Goal: Check status: Check status

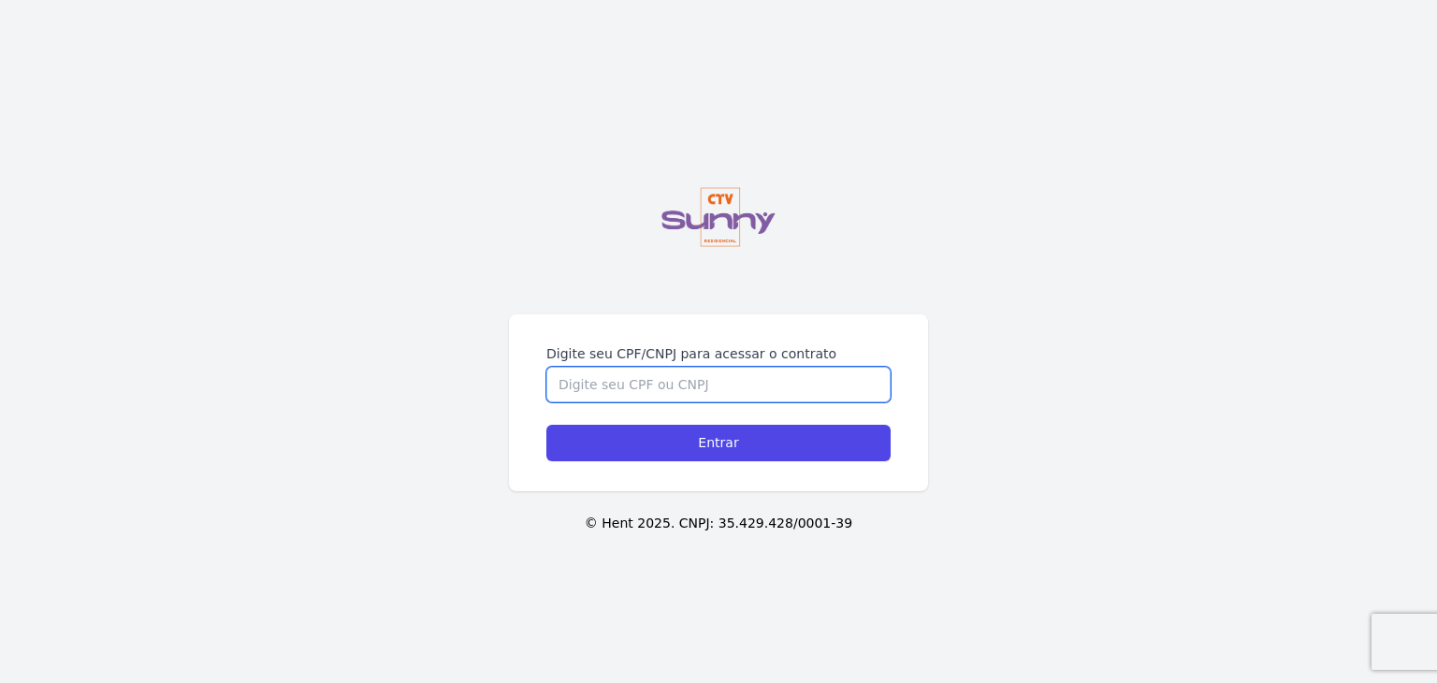
click at [619, 386] on input "Digite seu CPF/CNPJ para acessar o contrato" at bounding box center [718, 385] width 344 height 36
type input "60955605350"
click at [546, 425] on input "Entrar" at bounding box center [718, 443] width 344 height 36
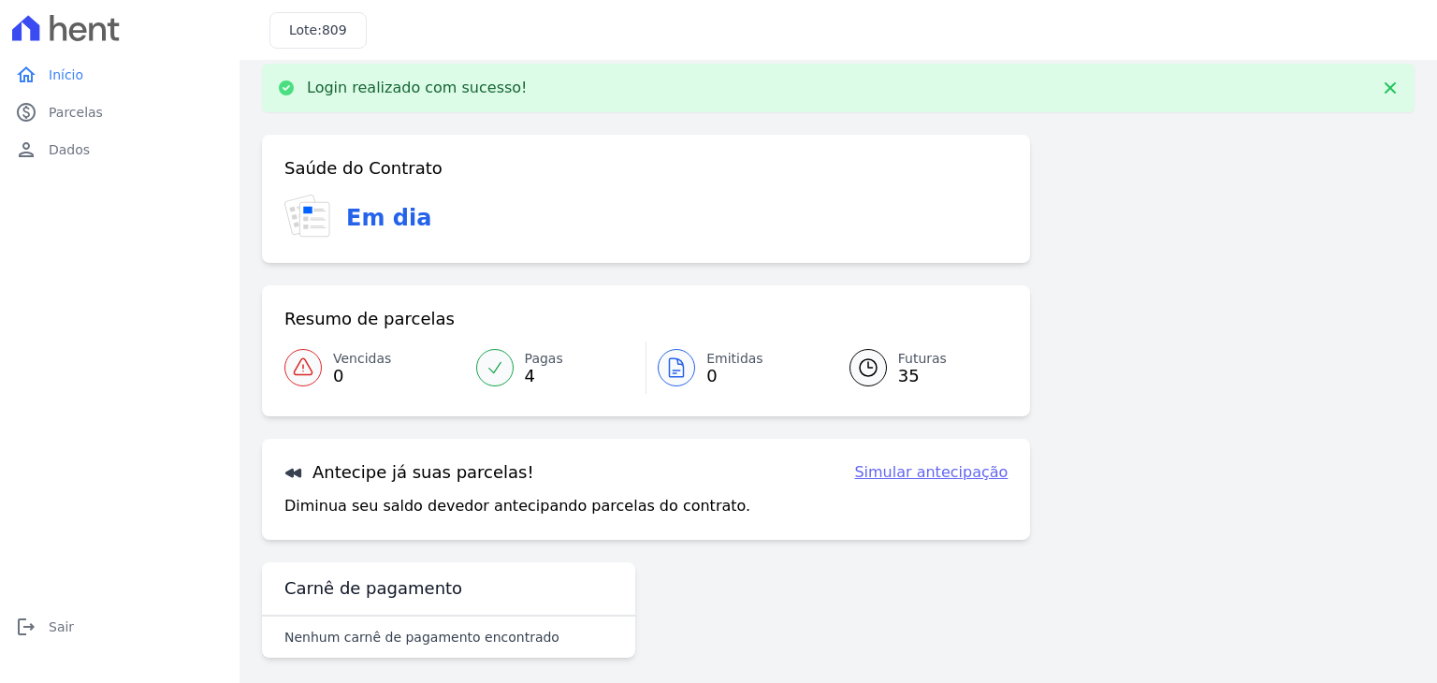
scroll to position [30, 0]
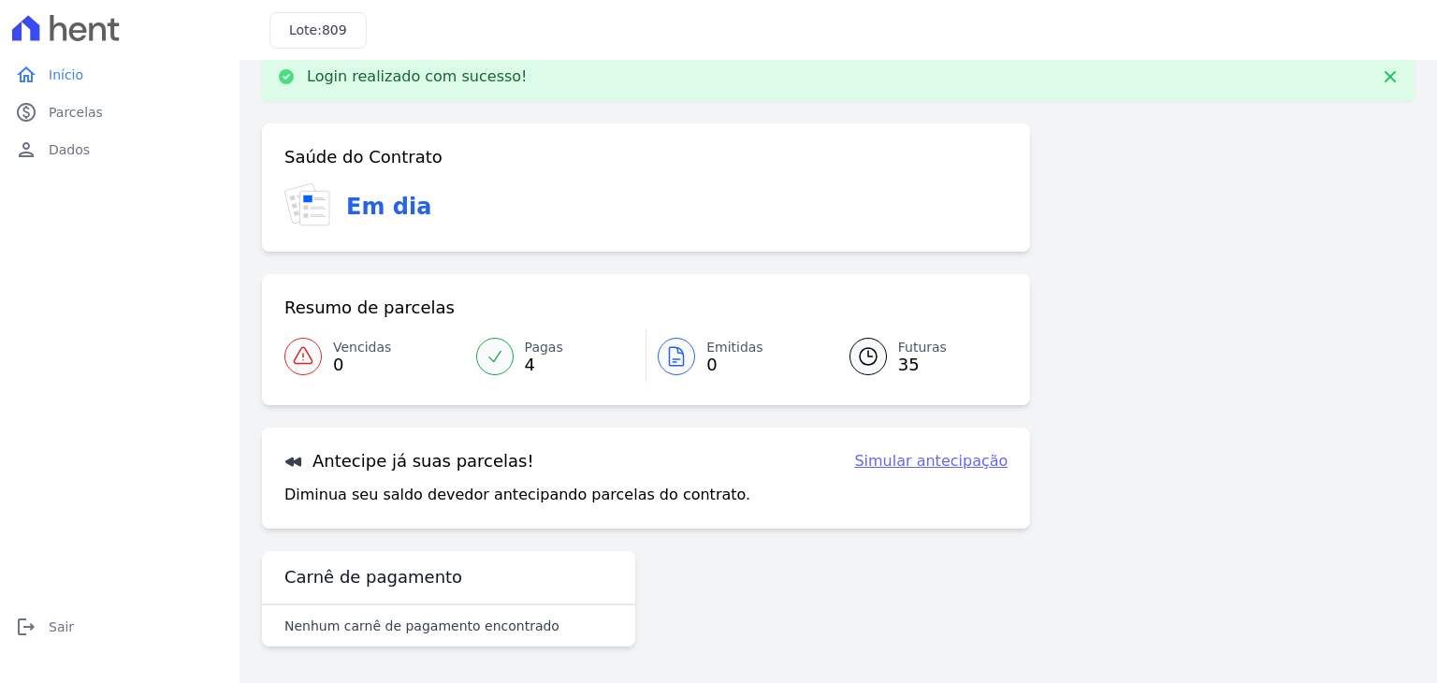
click at [872, 370] on link "Futuras 35" at bounding box center [917, 356] width 181 height 52
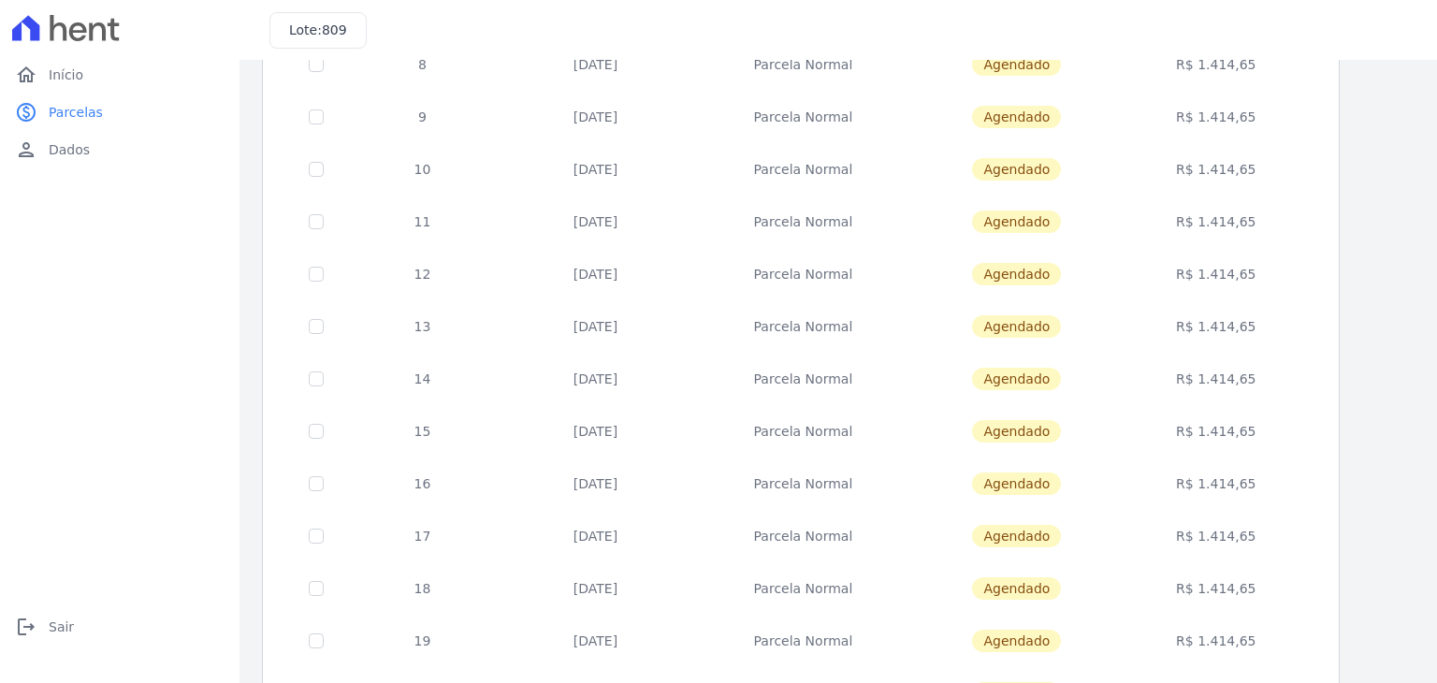
scroll to position [726, 0]
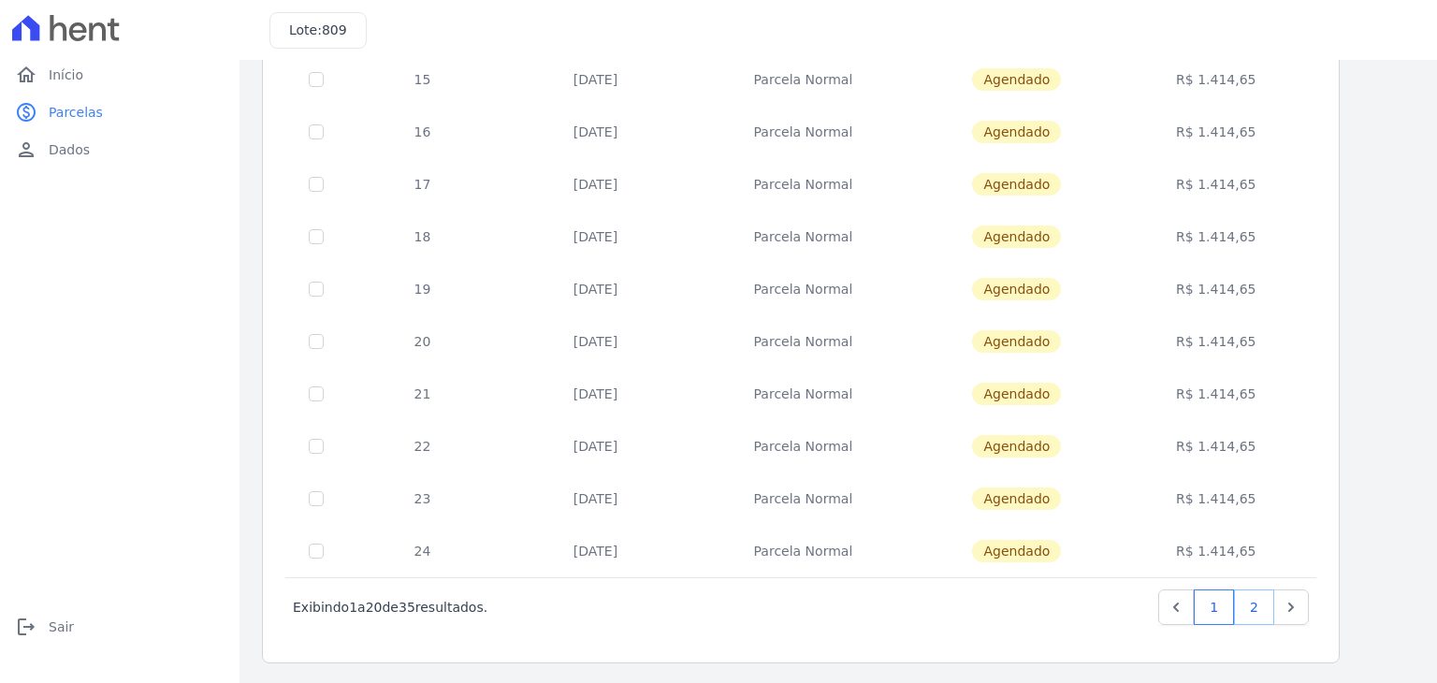
click at [1244, 602] on link "2" at bounding box center [1254, 607] width 40 height 36
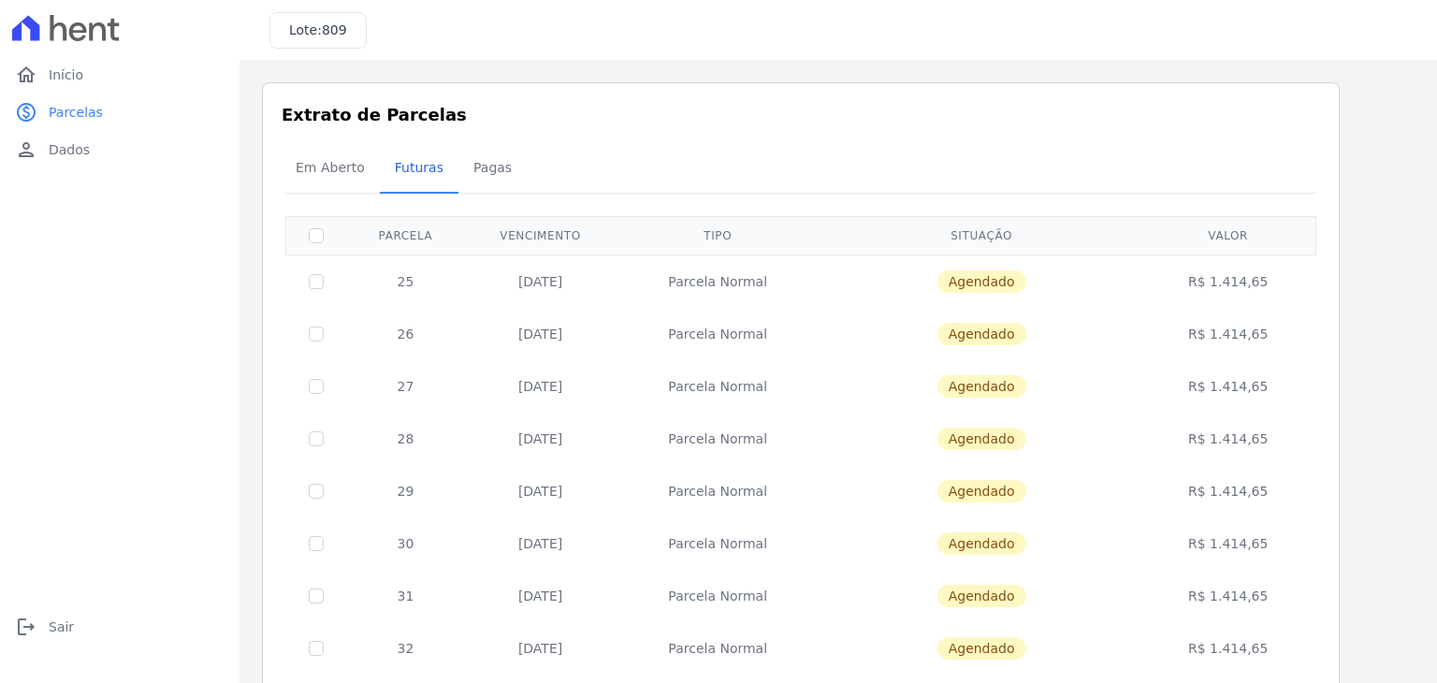
scroll to position [464, 0]
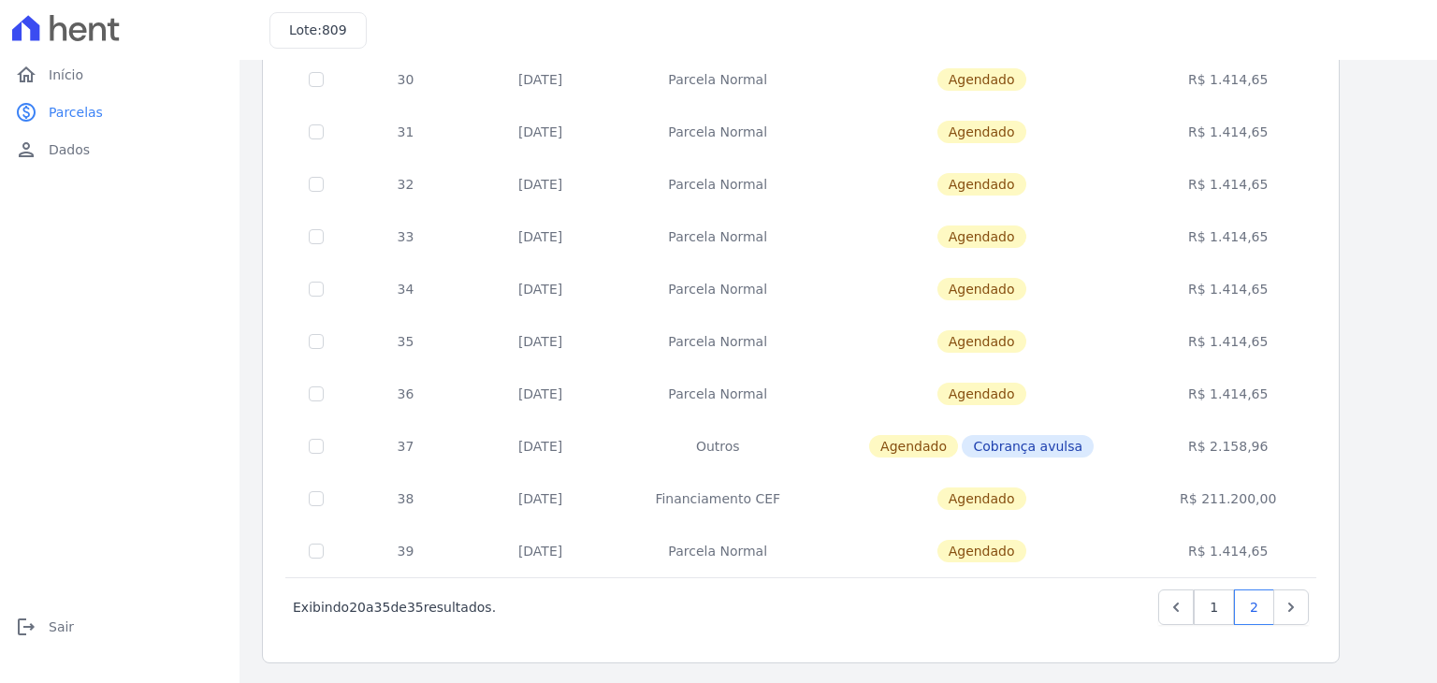
click at [1223, 439] on td "R$ 2.158,96" at bounding box center [1228, 446] width 170 height 52
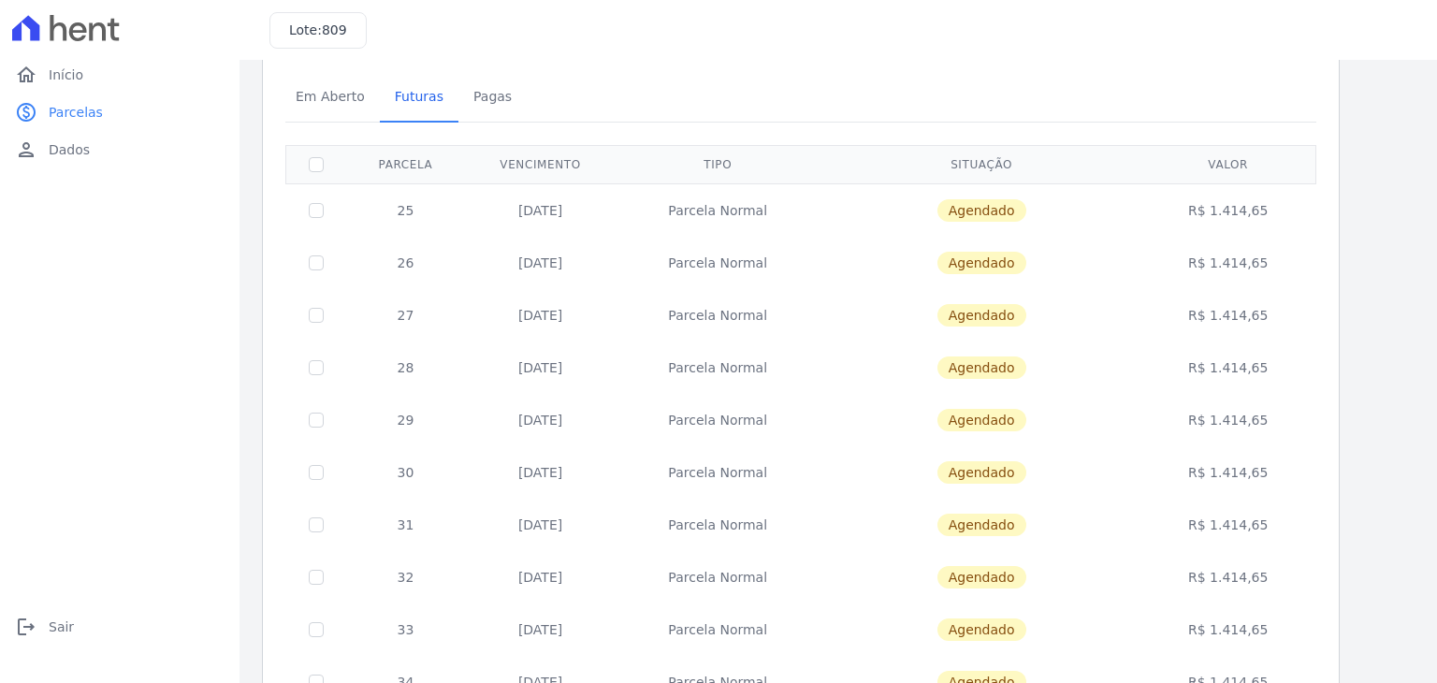
scroll to position [0, 0]
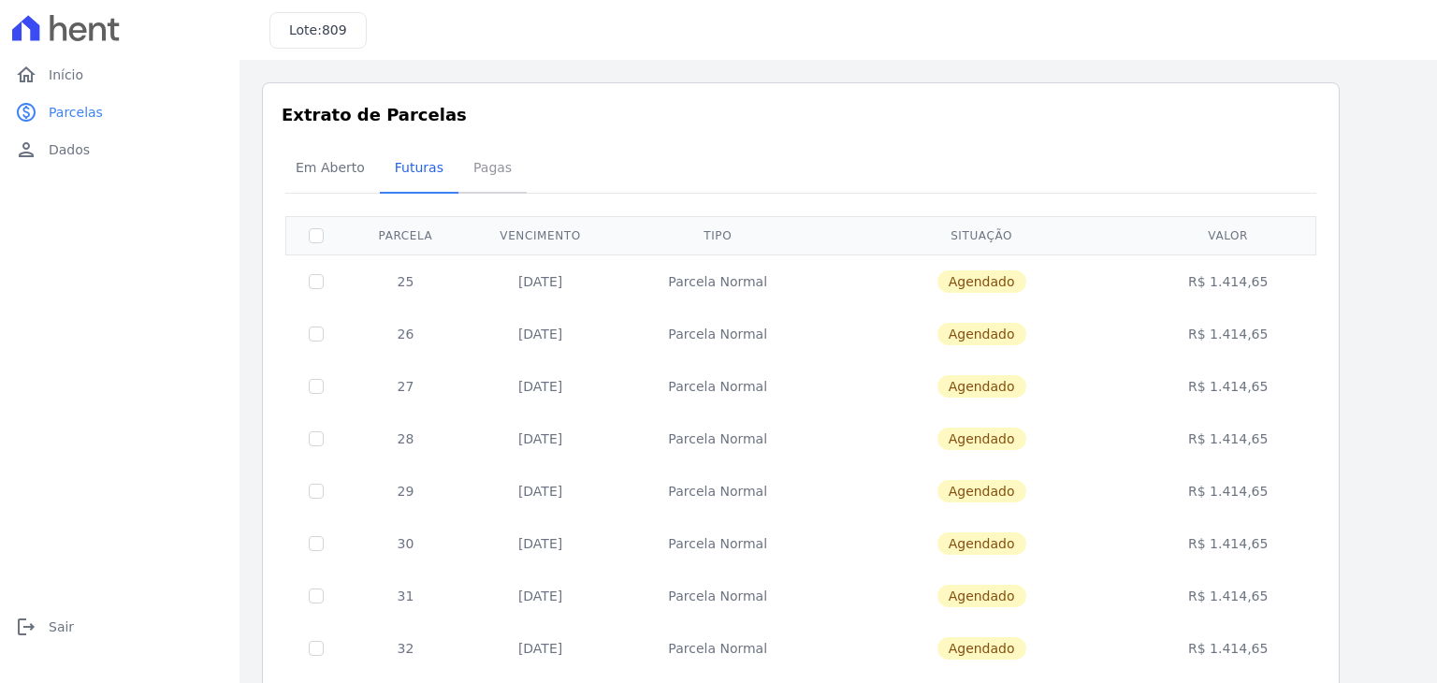
click at [486, 172] on span "Pagas" at bounding box center [492, 167] width 61 height 37
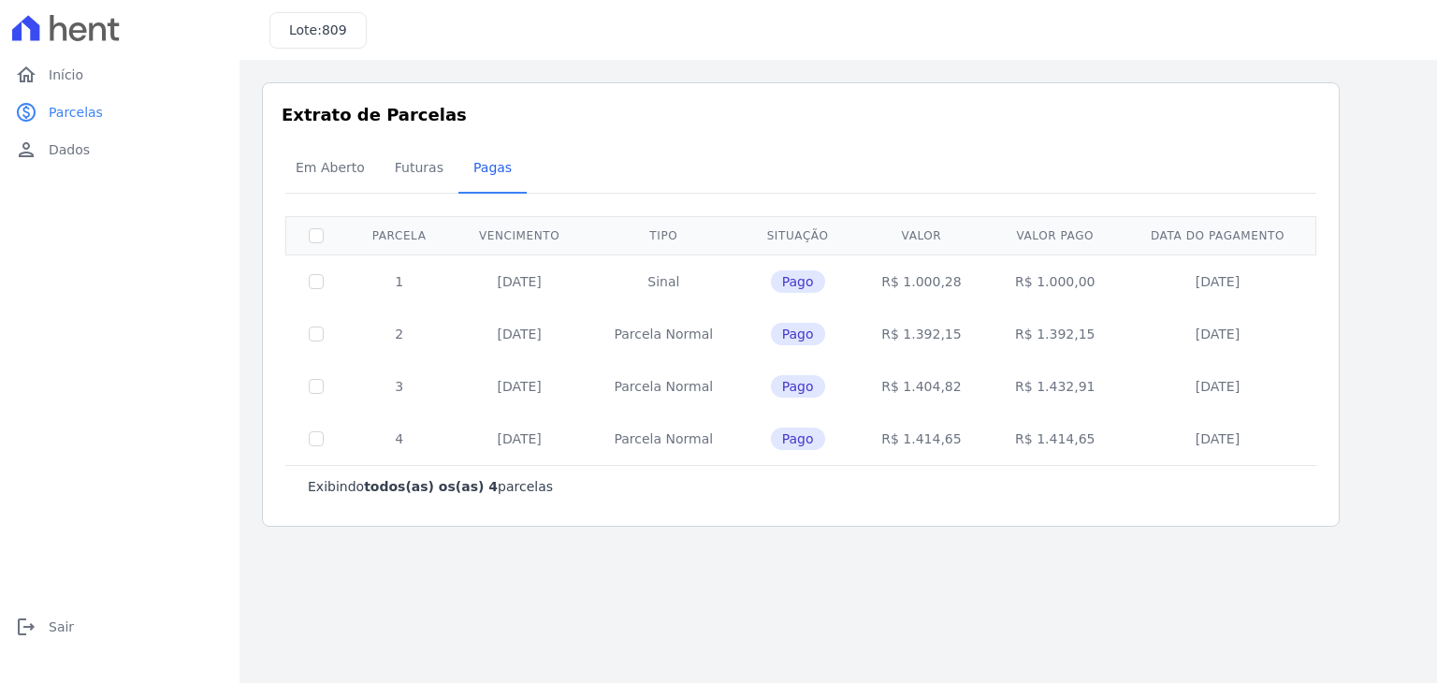
click at [977, 146] on div "Em Aberto Futuras [GEOGRAPHIC_DATA]" at bounding box center [801, 169] width 1040 height 46
click at [384, 177] on span "Futuras" at bounding box center [419, 167] width 71 height 37
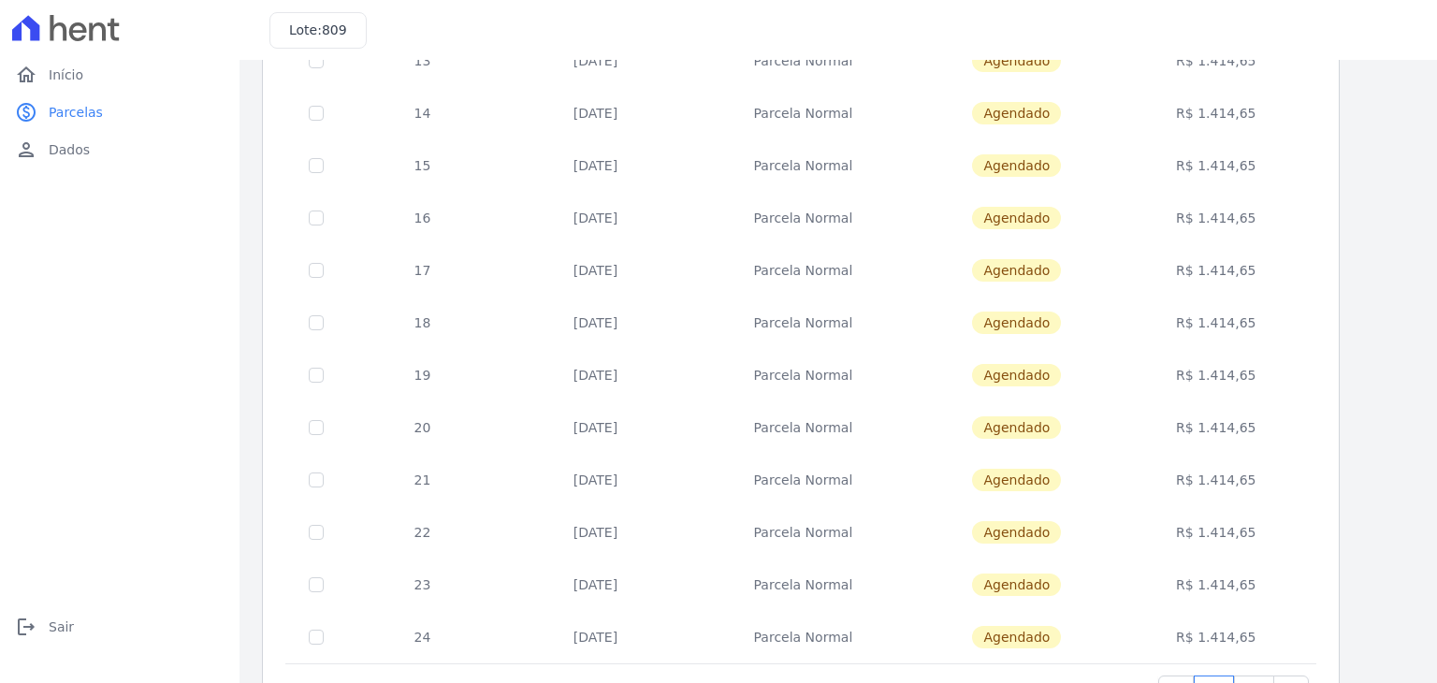
scroll to position [726, 0]
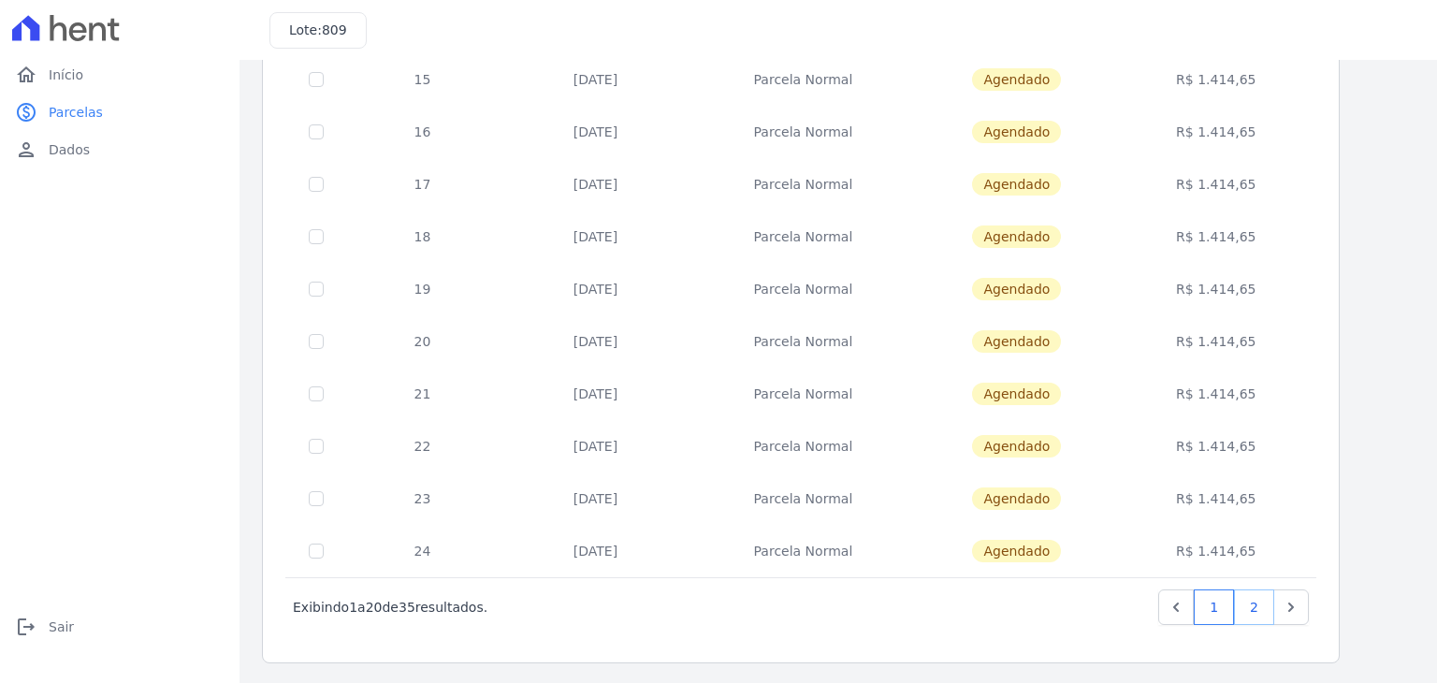
click at [1261, 606] on link "2" at bounding box center [1254, 607] width 40 height 36
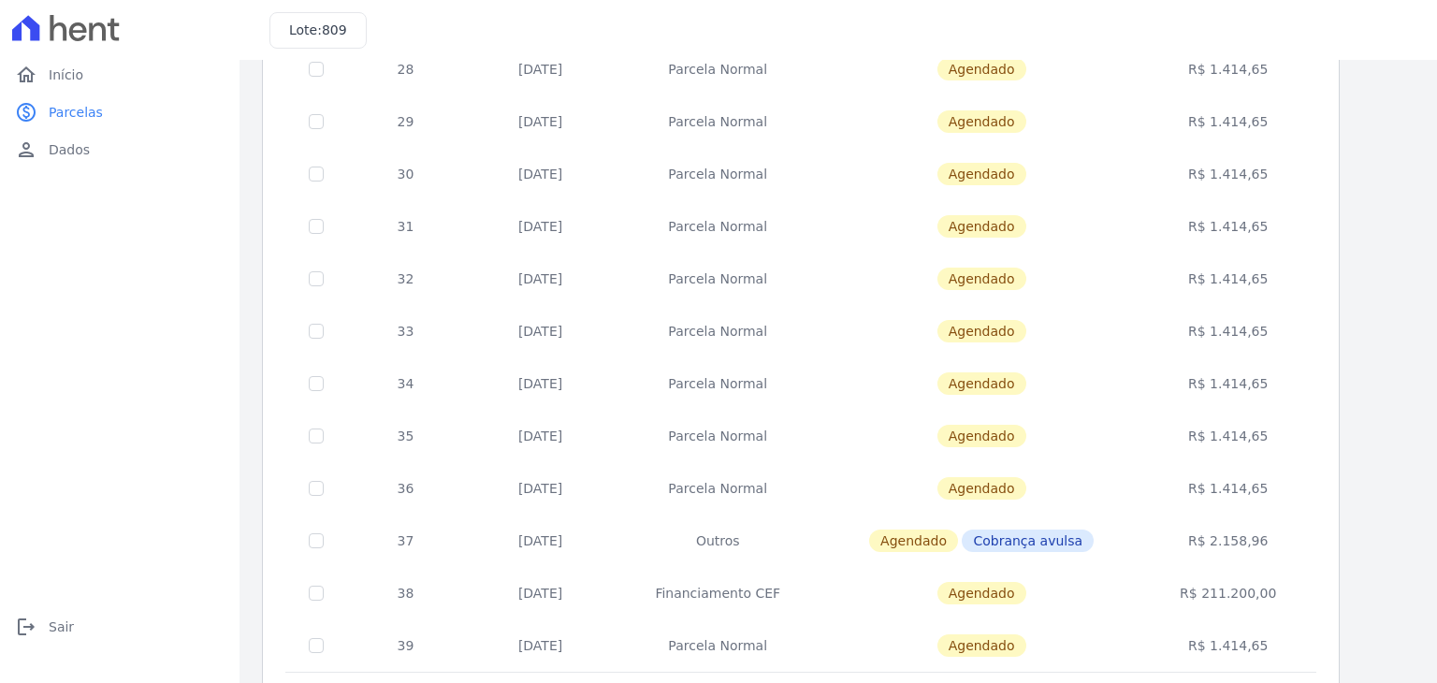
scroll to position [464, 0]
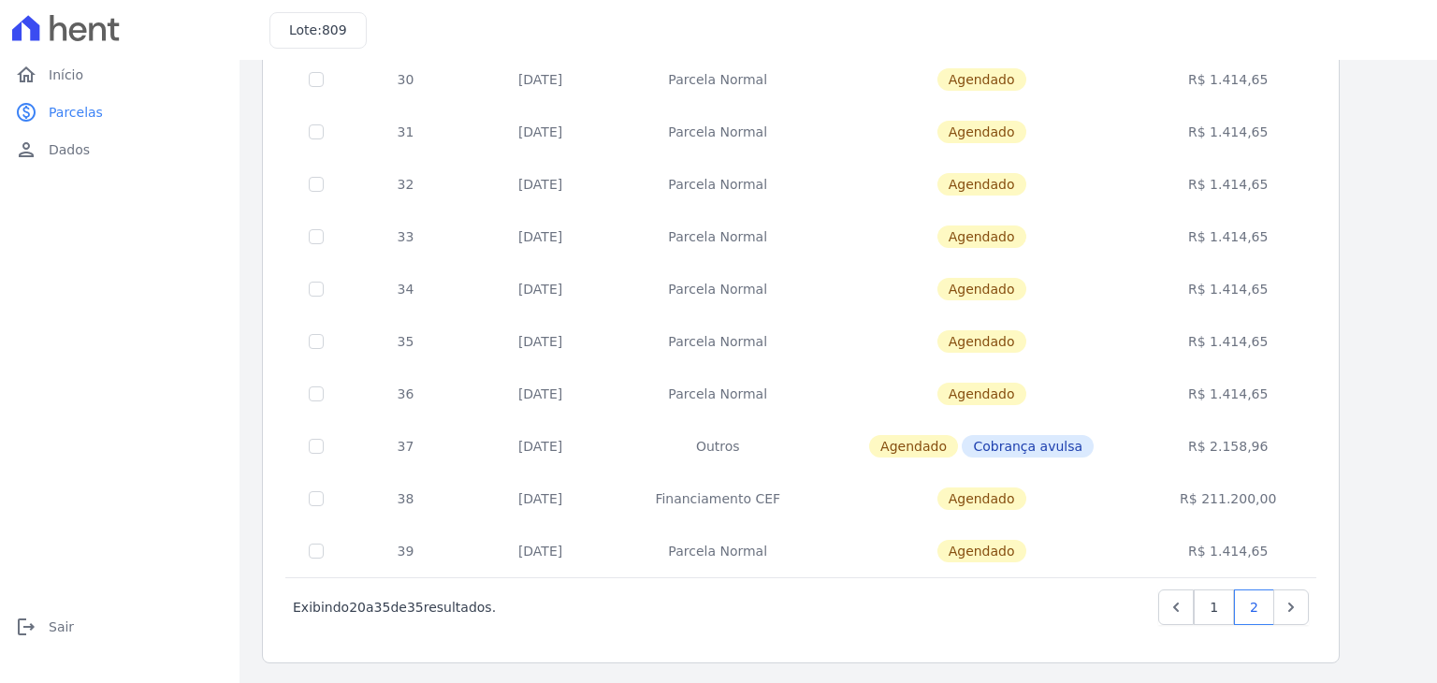
click at [558, 555] on td "[DATE]" at bounding box center [540, 551] width 151 height 52
click at [557, 551] on td "[DATE]" at bounding box center [540, 551] width 151 height 52
click at [1212, 605] on link "1" at bounding box center [1214, 607] width 40 height 36
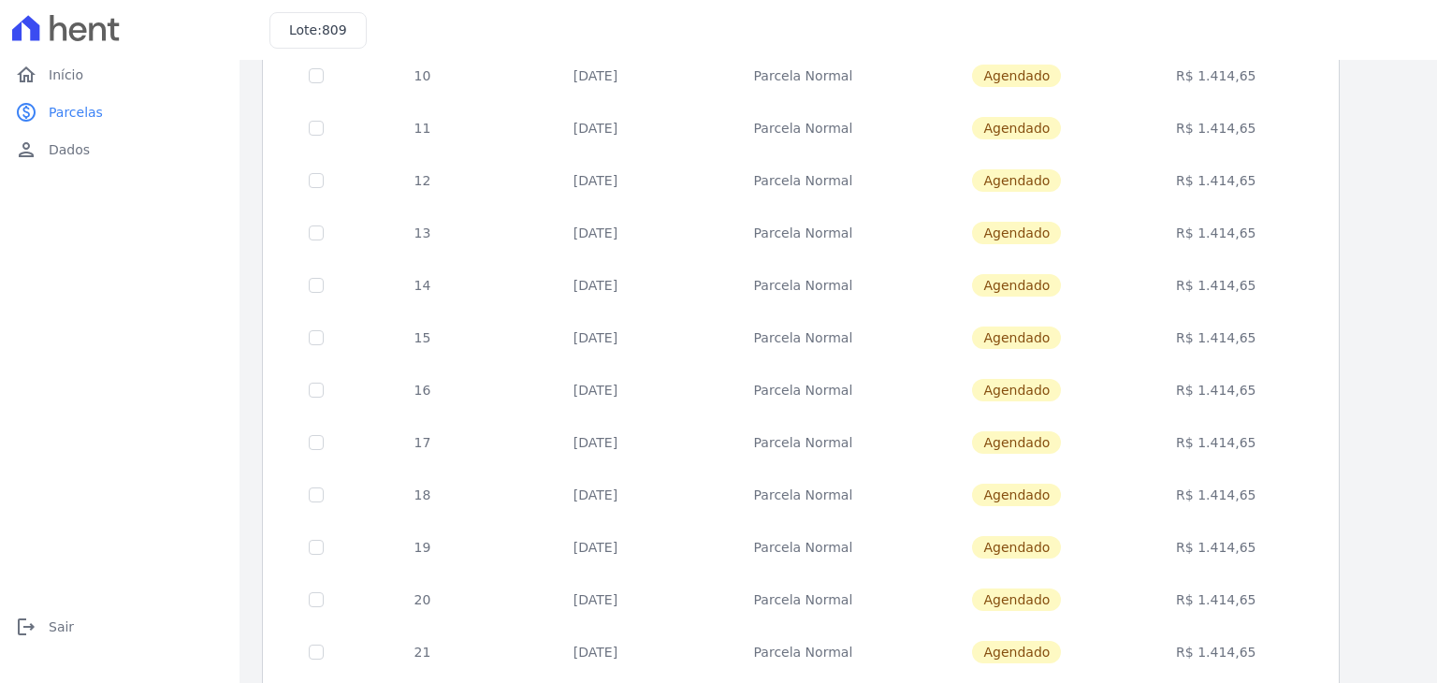
scroll to position [726, 0]
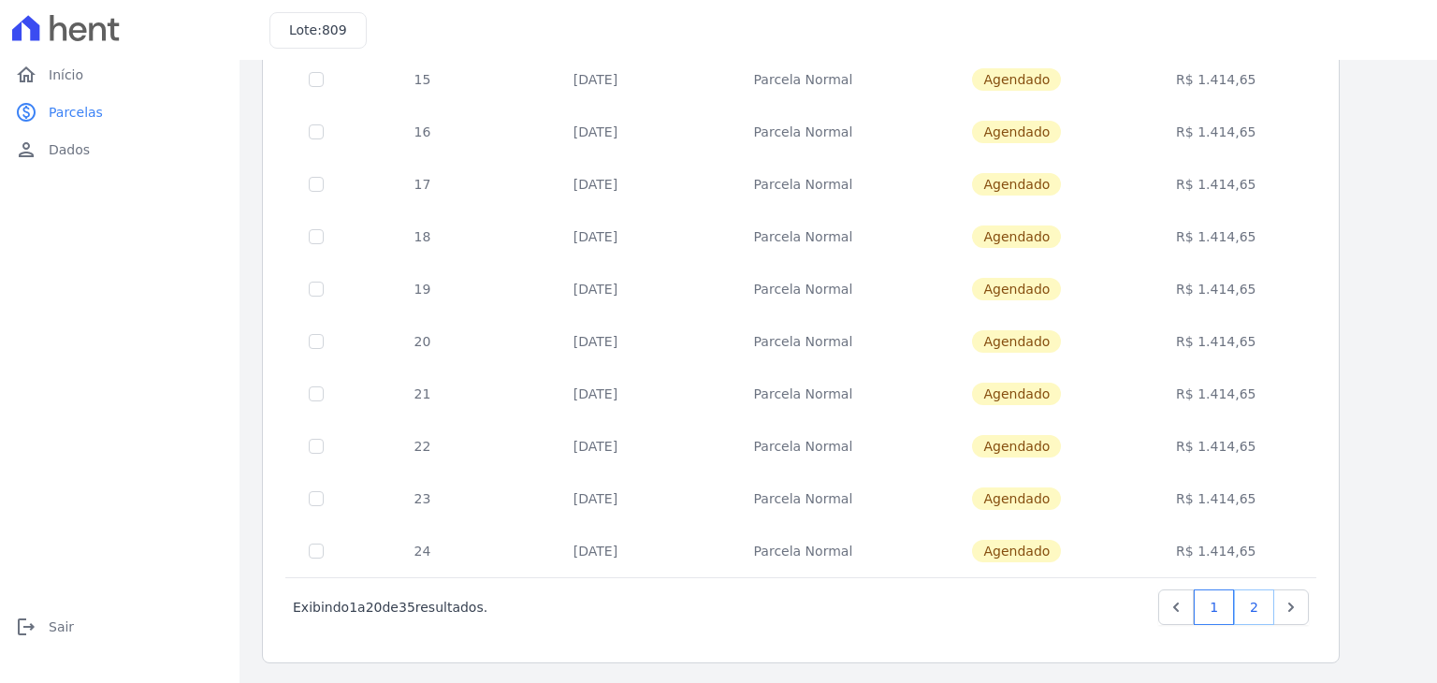
click at [1247, 606] on link "2" at bounding box center [1254, 607] width 40 height 36
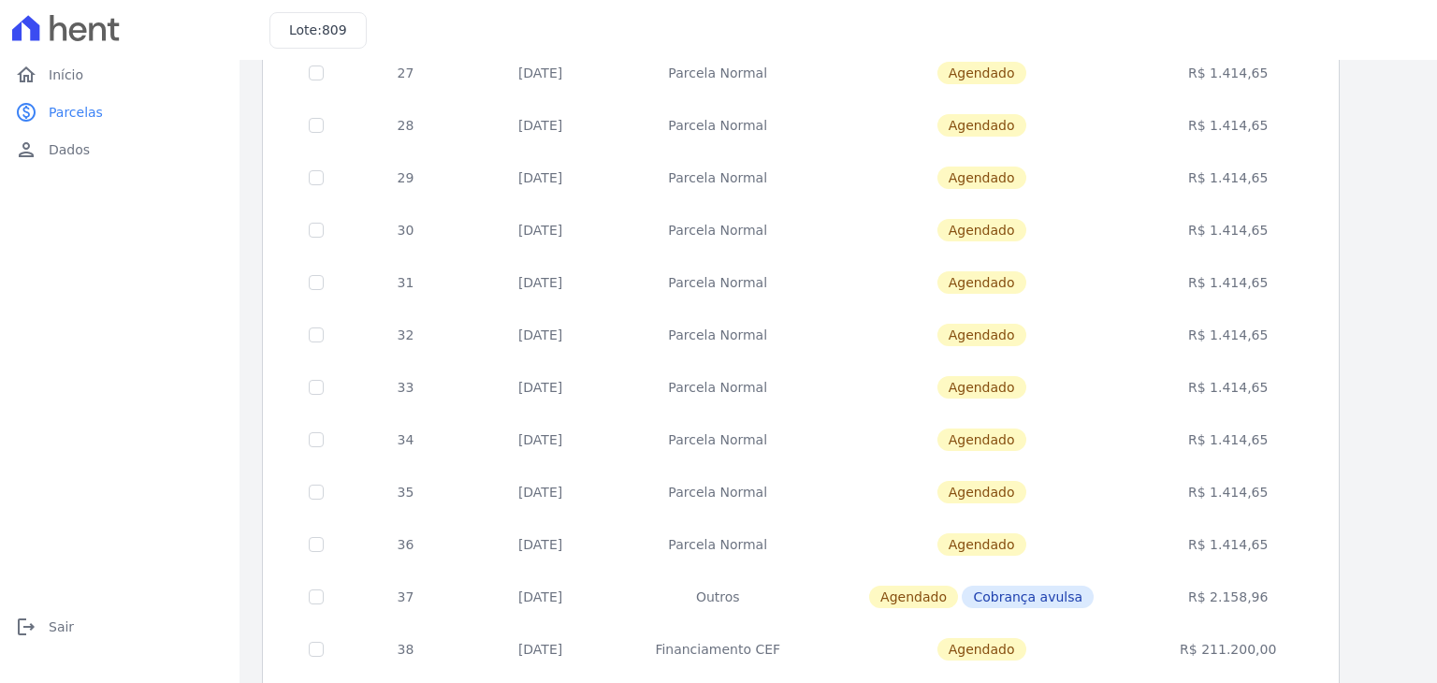
scroll to position [464, 0]
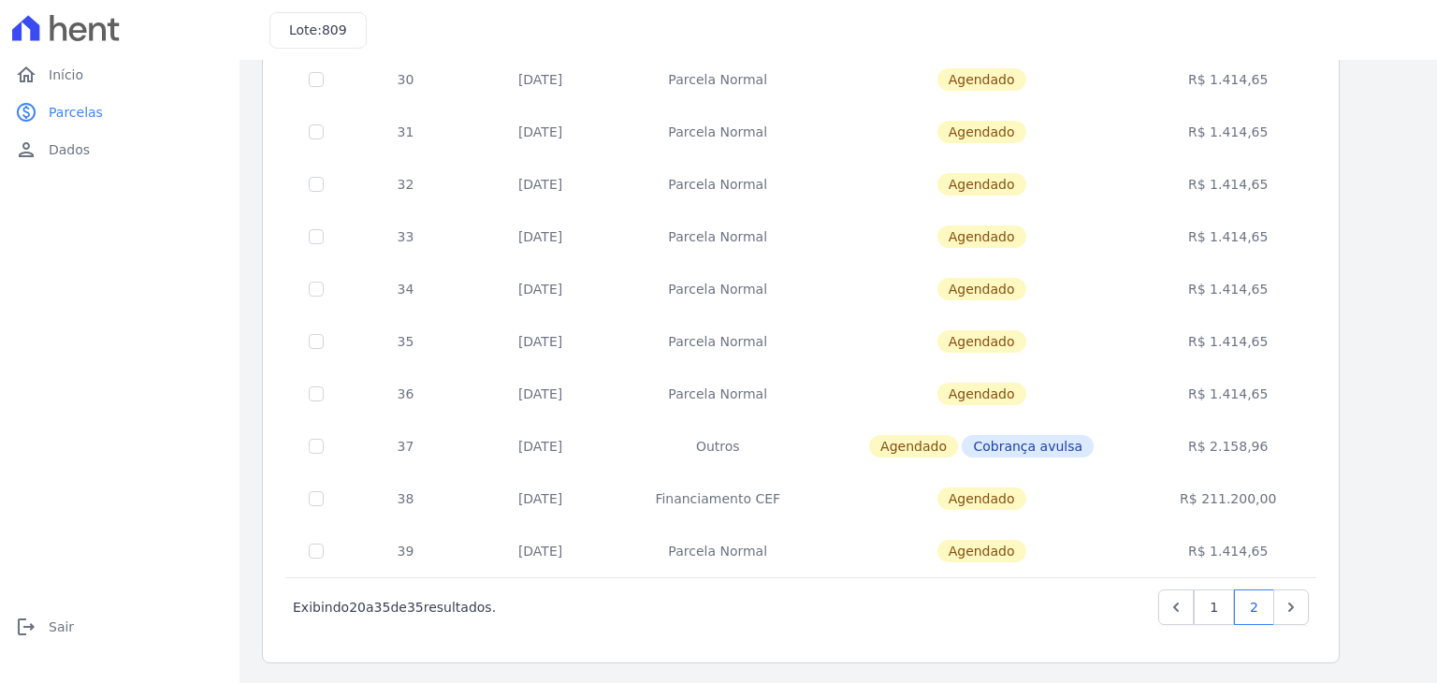
click at [1237, 442] on td "R$ 2.158,96" at bounding box center [1228, 446] width 170 height 52
drag, startPoint x: 1270, startPoint y: 543, endPoint x: 392, endPoint y: 558, distance: 878.4
click at [392, 558] on tr "39 [DATE] [GEOGRAPHIC_DATA] [GEOGRAPHIC_DATA] R$ 1.414,65" at bounding box center [801, 551] width 1030 height 52
click at [796, 582] on div "‹ Anterior Exibindo 20 a 35 de 35 resultados. 1 2" at bounding box center [800, 606] width 1031 height 59
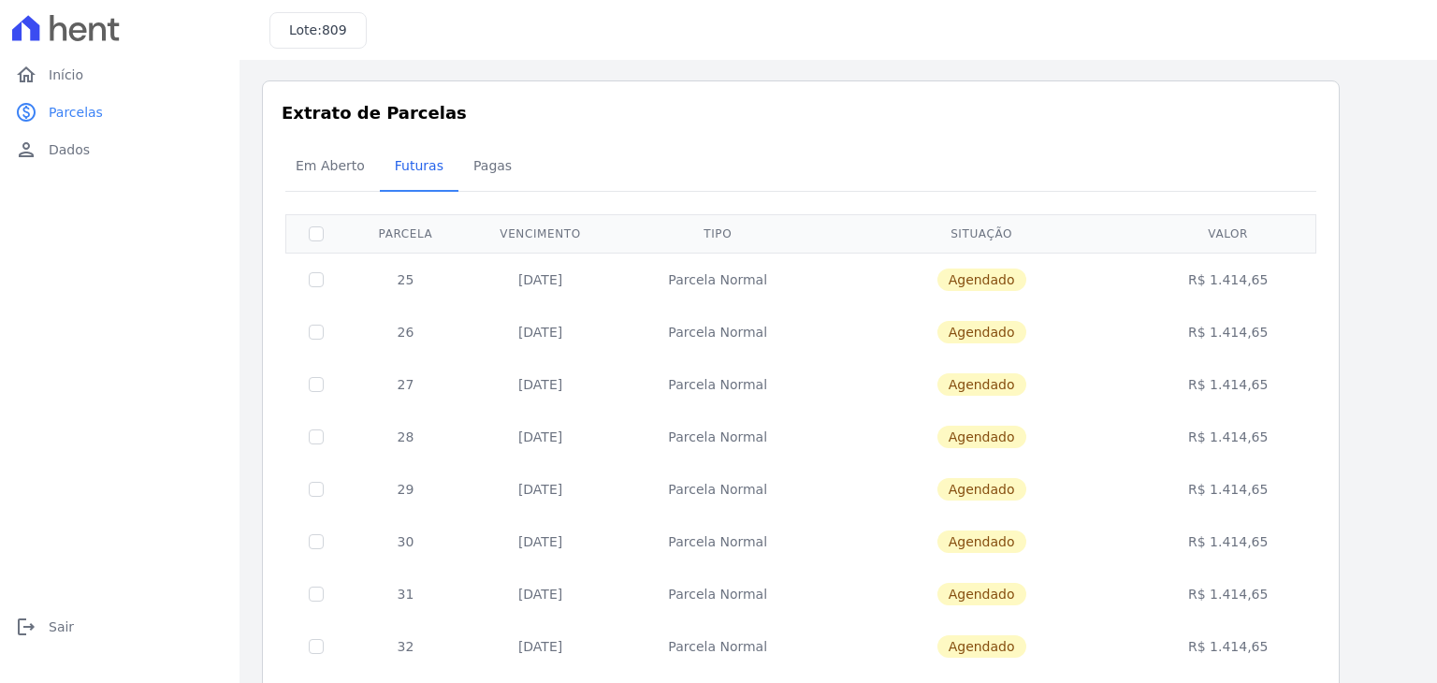
scroll to position [0, 0]
click at [329, 180] on span "Em Aberto" at bounding box center [330, 167] width 92 height 37
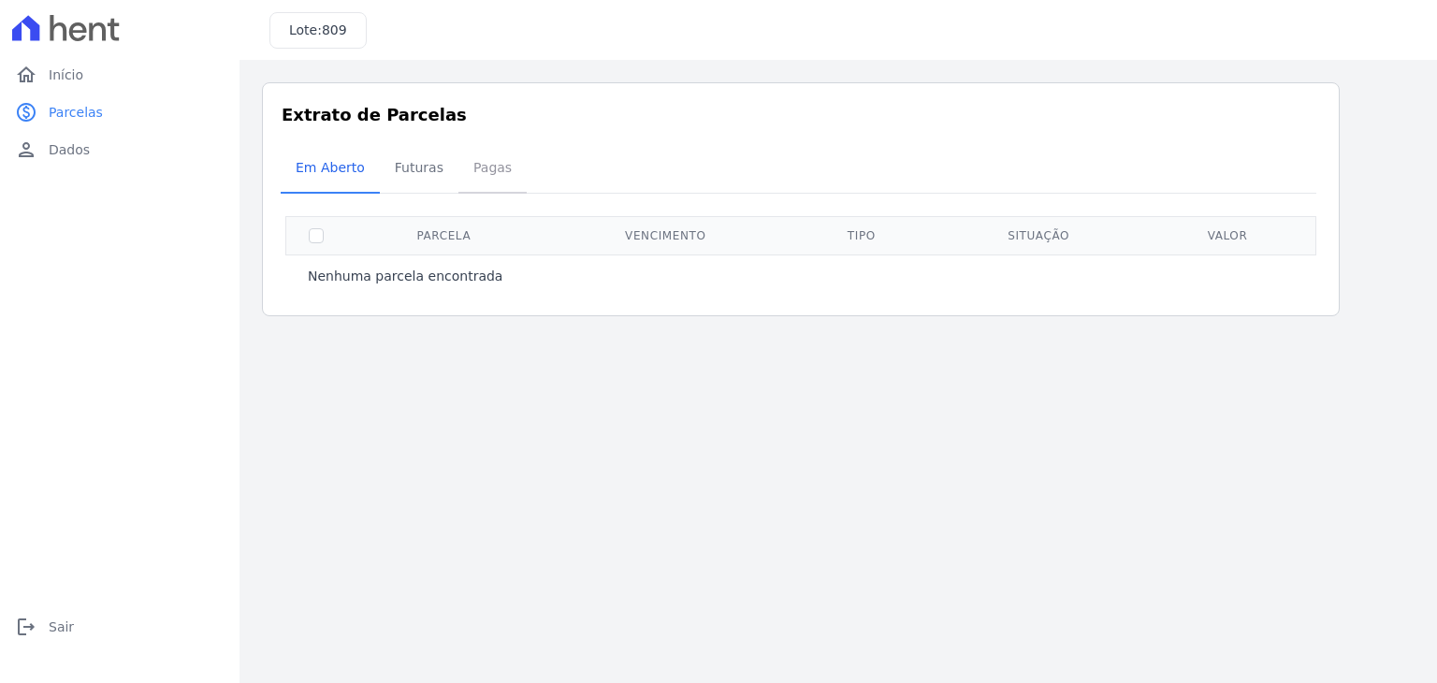
click at [475, 176] on span "Pagas" at bounding box center [492, 167] width 61 height 37
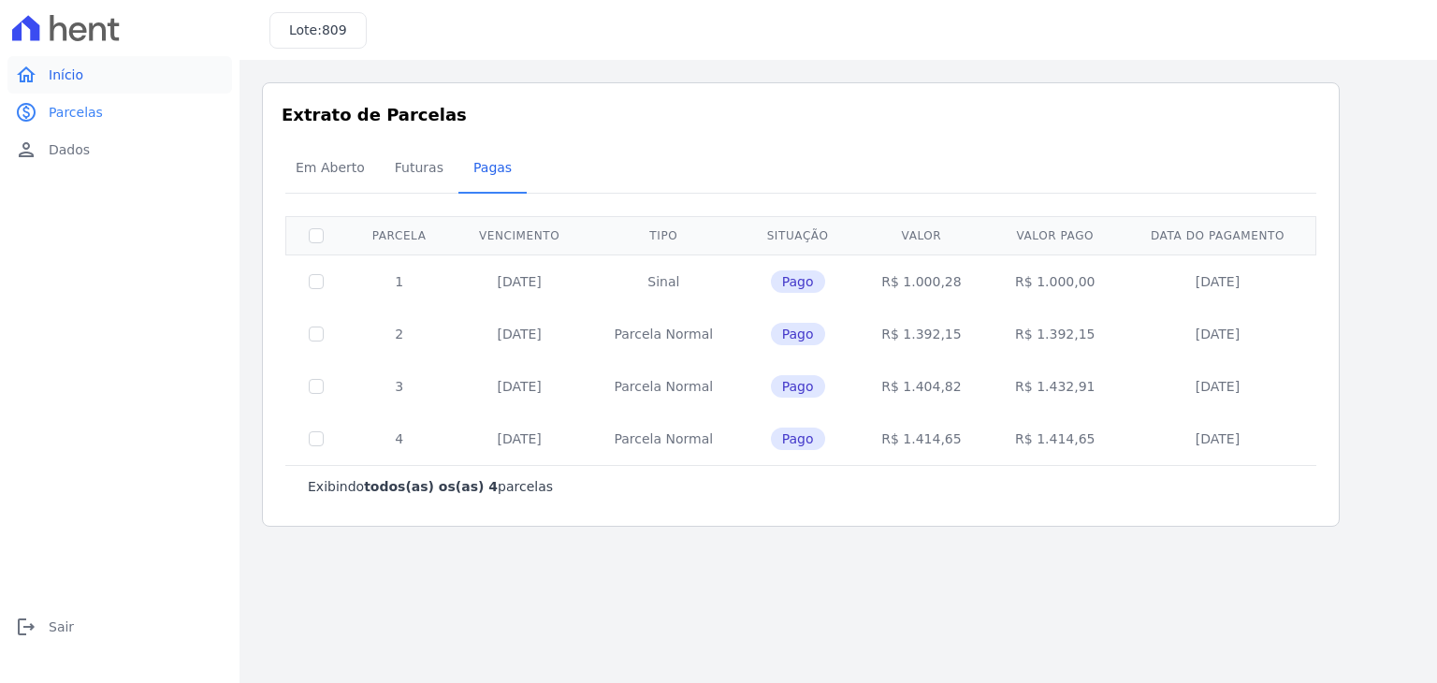
click at [65, 83] on span "Início" at bounding box center [66, 74] width 35 height 19
